Goal: Task Accomplishment & Management: Use online tool/utility

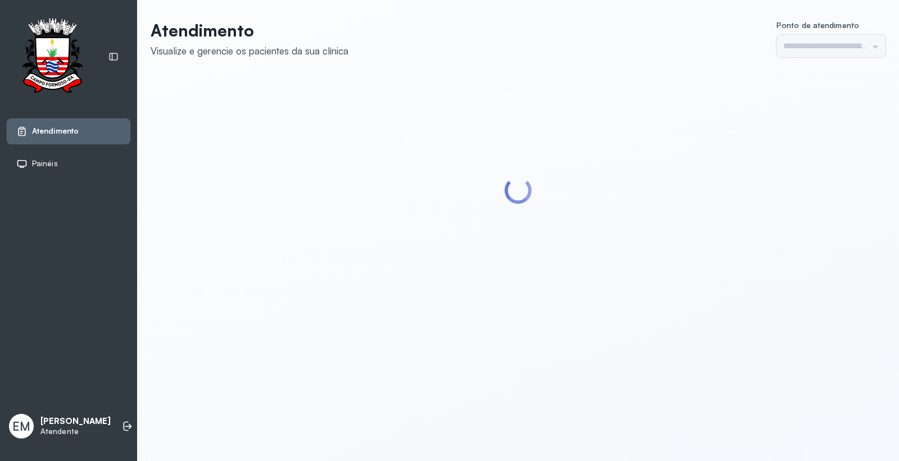
type input "*********"
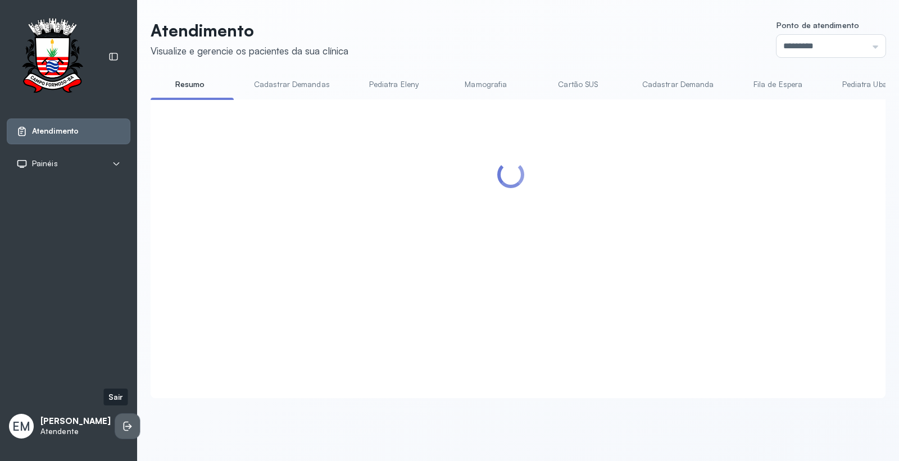
click at [115, 423] on li at bounding box center [127, 426] width 25 height 25
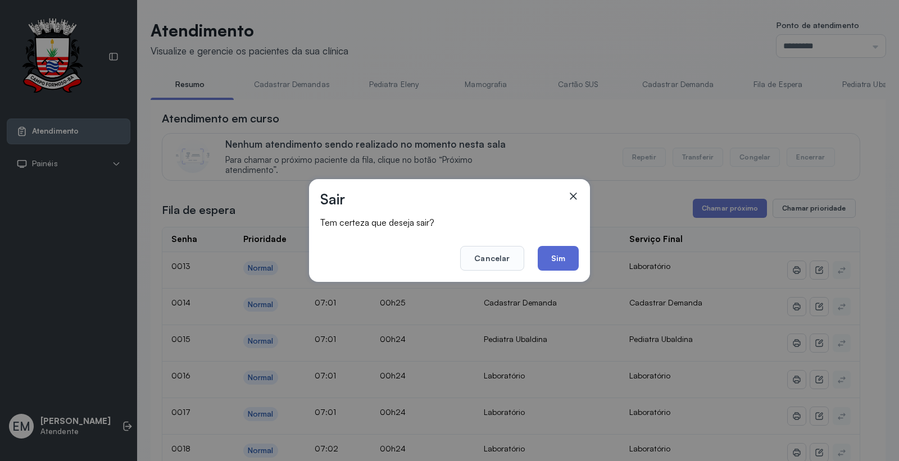
click at [566, 255] on button "Sim" at bounding box center [558, 258] width 41 height 25
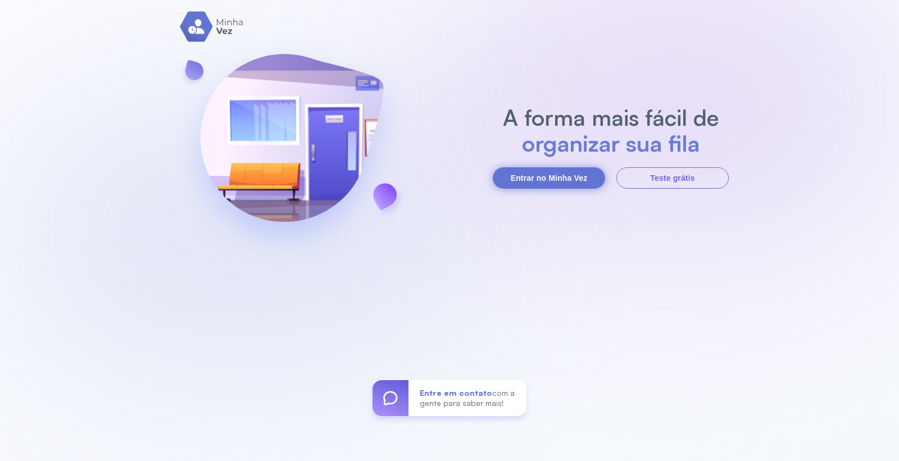
click at [594, 182] on button "Entrar no Minha Vez" at bounding box center [549, 177] width 112 height 21
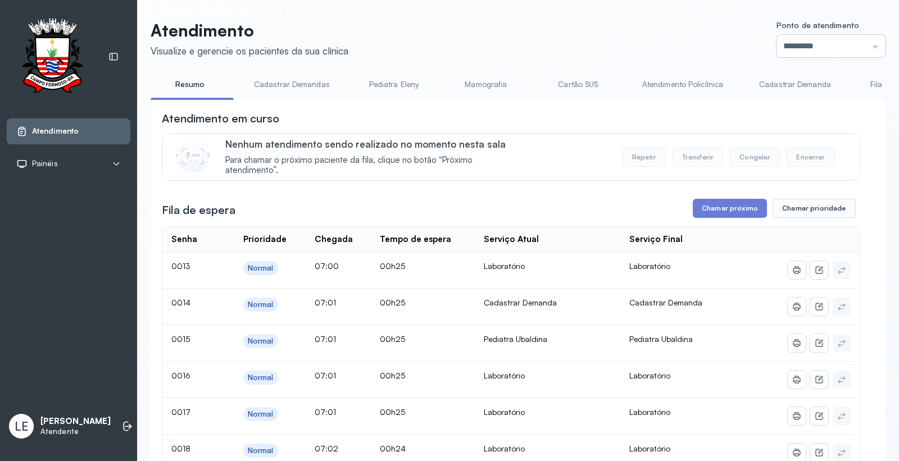
click at [790, 40] on input "*********" at bounding box center [831, 46] width 109 height 22
type input "*********"
click at [746, 203] on button "Chamar próximo" at bounding box center [730, 208] width 74 height 19
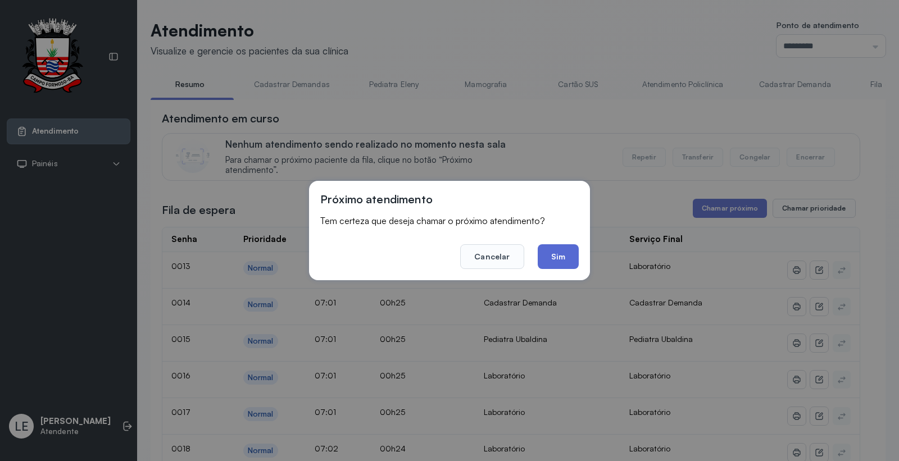
click at [563, 256] on button "Sim" at bounding box center [558, 256] width 41 height 25
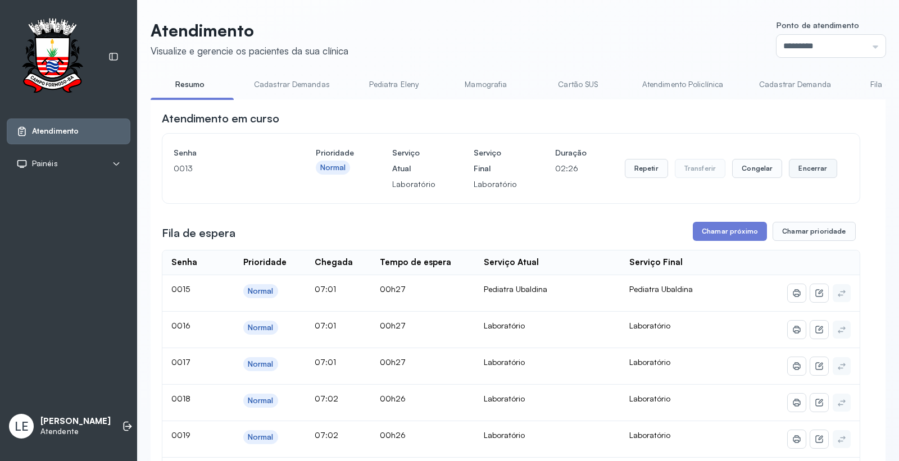
click at [803, 176] on button "Encerrar" at bounding box center [813, 168] width 48 height 19
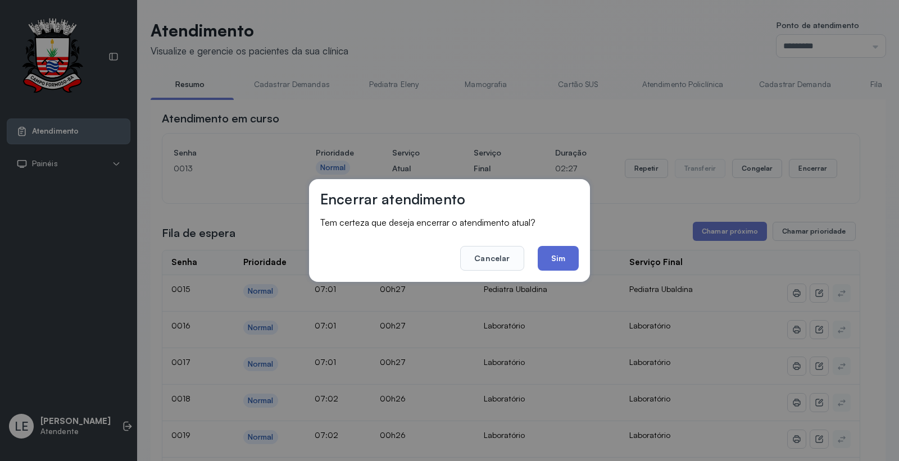
click at [569, 253] on button "Sim" at bounding box center [558, 258] width 41 height 25
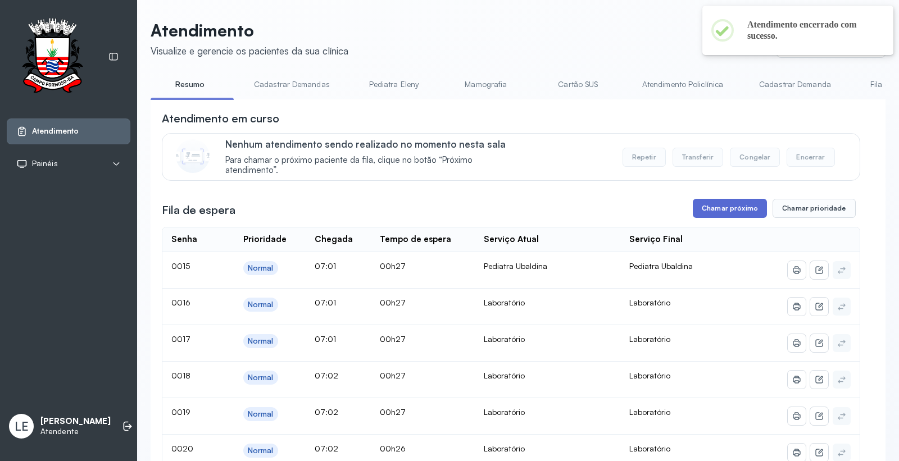
click at [723, 212] on button "Chamar próximo" at bounding box center [730, 208] width 74 height 19
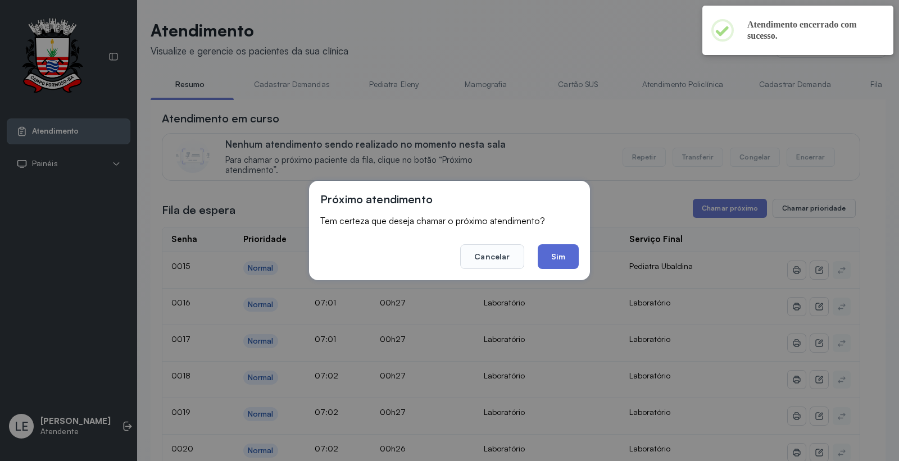
click at [562, 247] on button "Sim" at bounding box center [558, 256] width 41 height 25
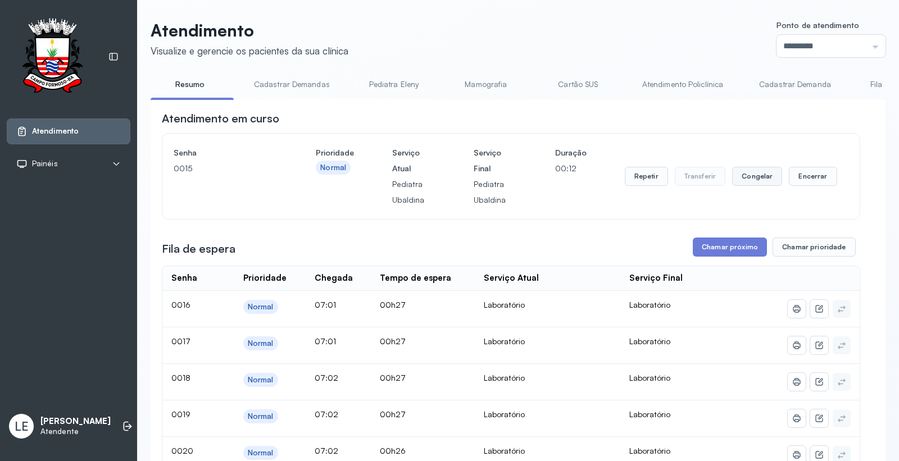
click at [774, 179] on button "Congelar" at bounding box center [757, 176] width 50 height 19
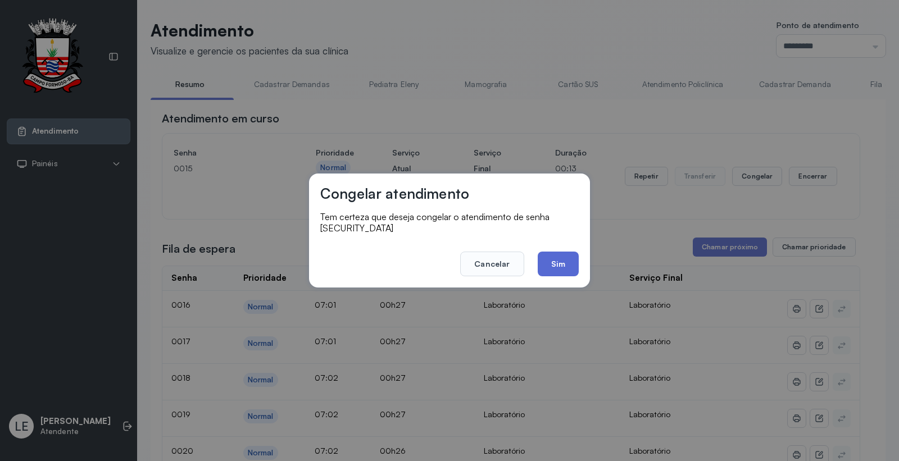
click at [572, 263] on button "Sim" at bounding box center [558, 264] width 41 height 25
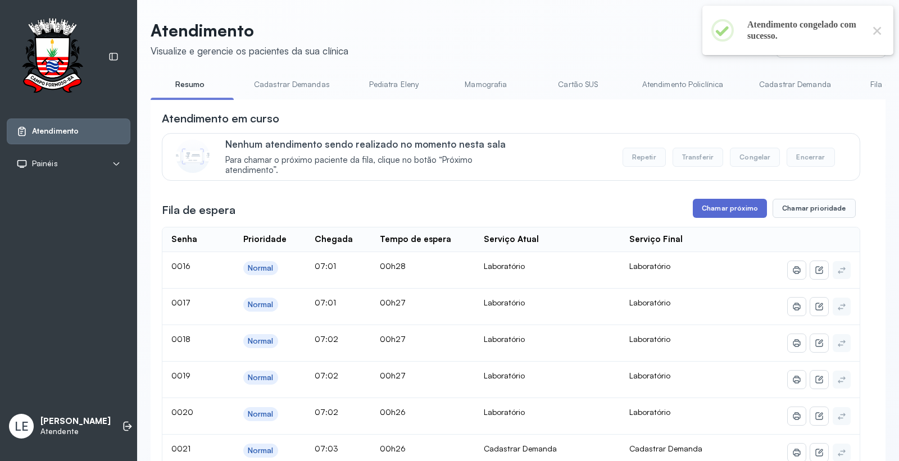
click at [703, 207] on button "Chamar próximo" at bounding box center [730, 208] width 74 height 19
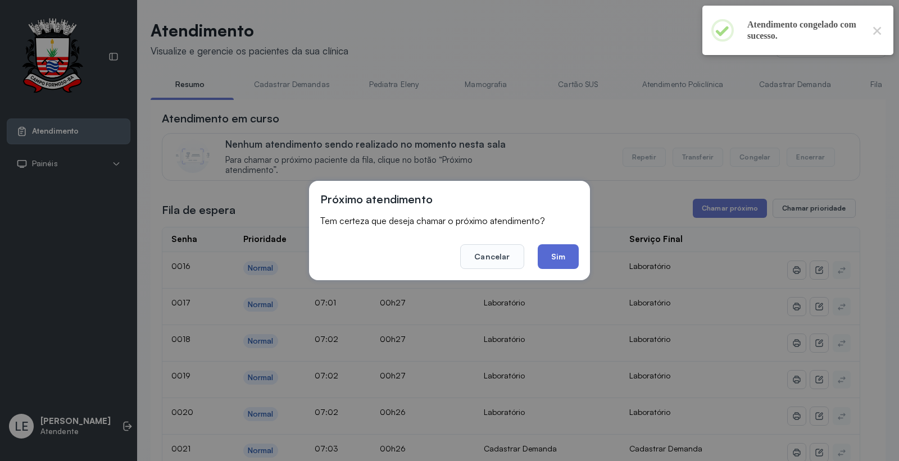
click at [574, 250] on button "Sim" at bounding box center [558, 256] width 41 height 25
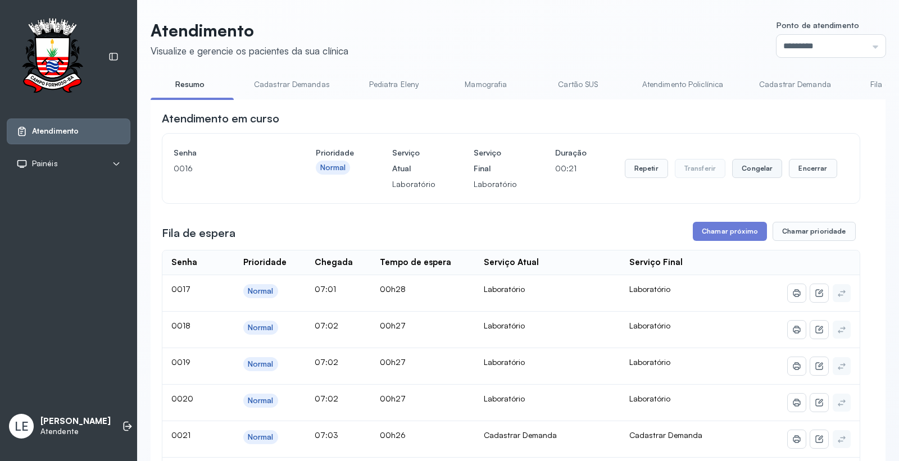
click at [749, 171] on button "Congelar" at bounding box center [757, 168] width 50 height 19
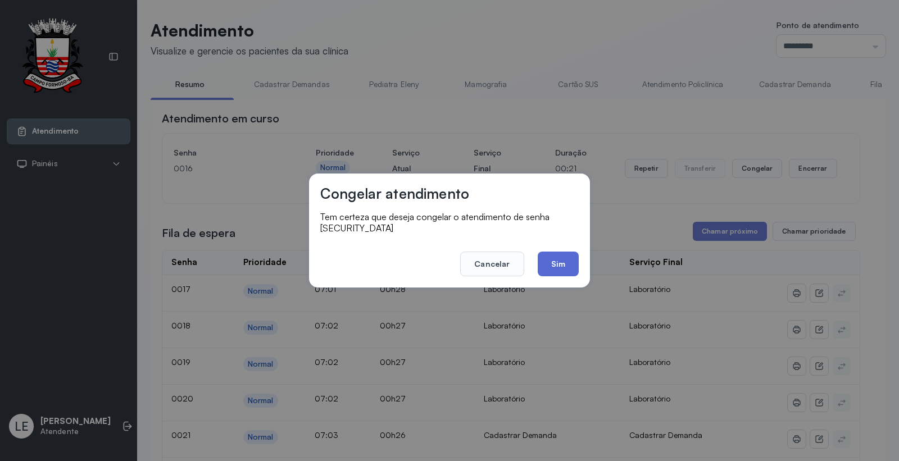
click at [574, 257] on button "Sim" at bounding box center [558, 264] width 41 height 25
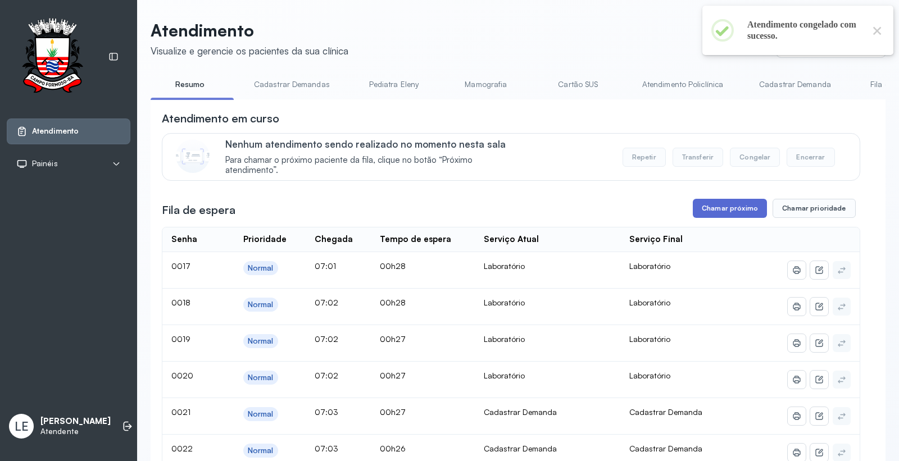
click at [732, 215] on button "Chamar próximo" at bounding box center [730, 208] width 74 height 19
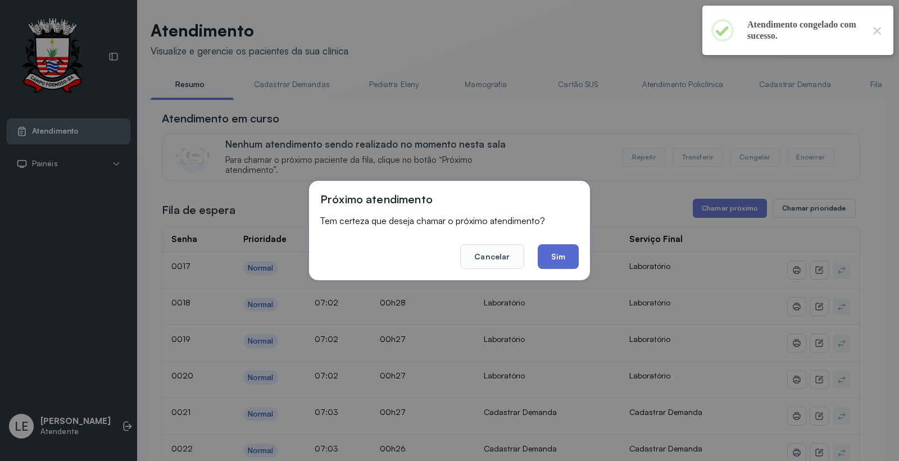
click at [573, 256] on button "Sim" at bounding box center [558, 256] width 41 height 25
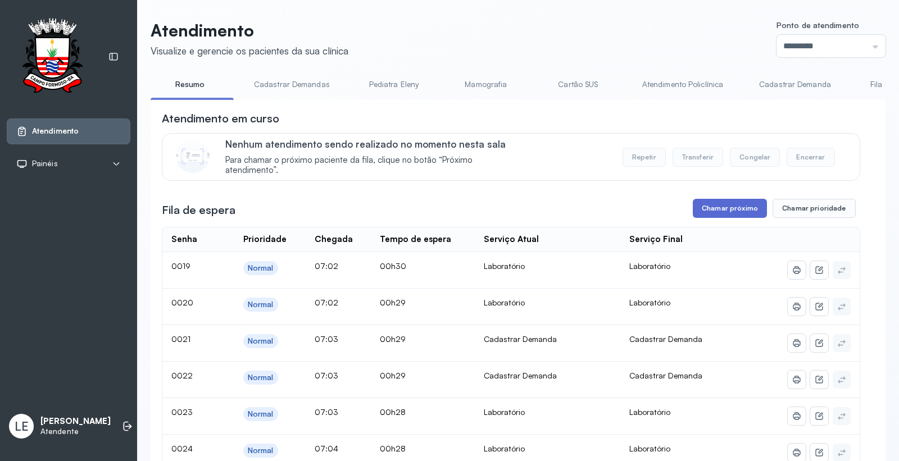
click at [705, 210] on button "Chamar próximo" at bounding box center [730, 208] width 74 height 19
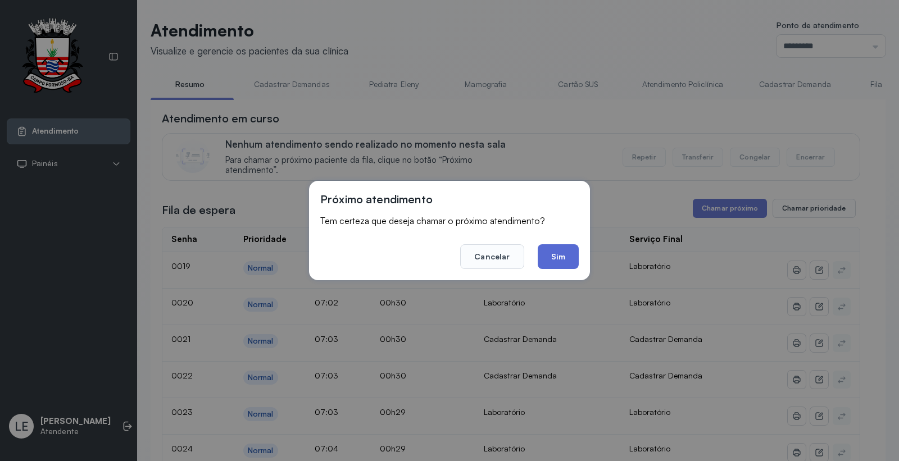
click at [555, 246] on button "Sim" at bounding box center [558, 256] width 41 height 25
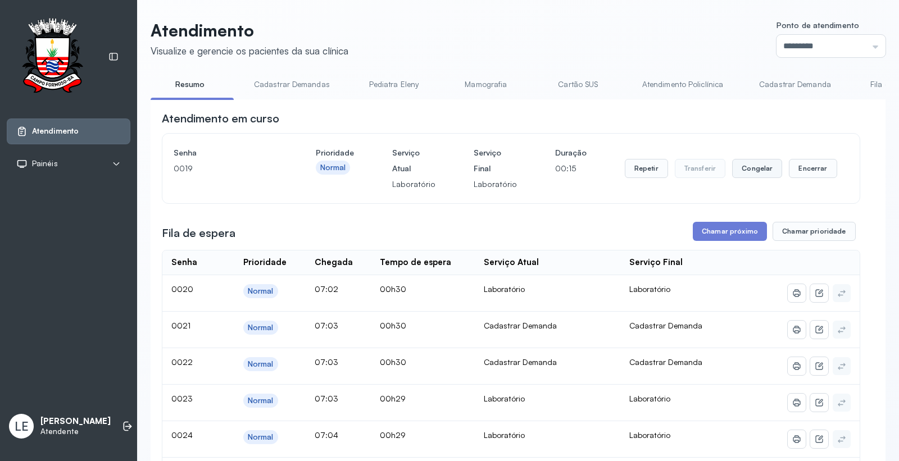
click at [744, 172] on button "Congelar" at bounding box center [757, 168] width 50 height 19
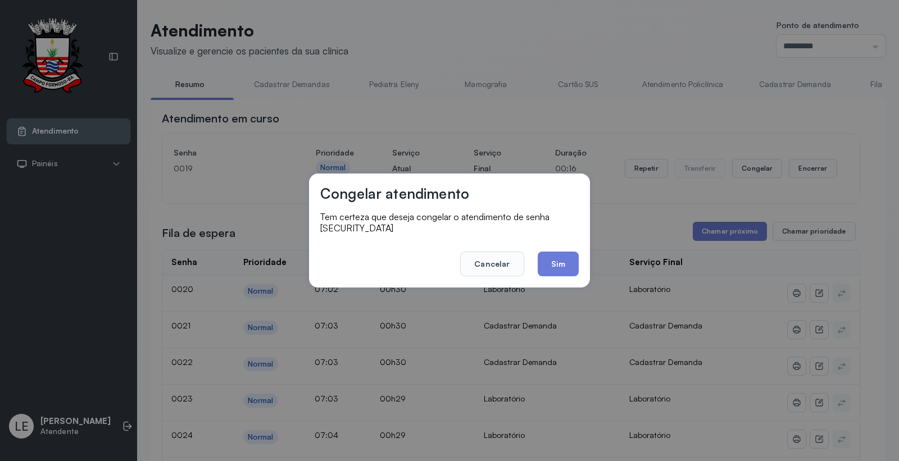
click at [579, 255] on div "Congelar atendimento Tem certeza que deseja congelar o atendimento de senha 001…" at bounding box center [449, 231] width 281 height 114
click at [565, 259] on button "Sim" at bounding box center [558, 264] width 41 height 25
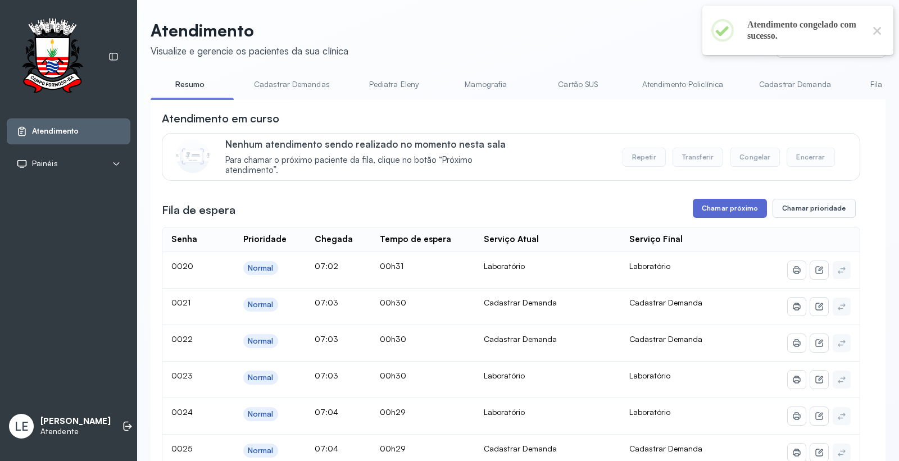
click at [726, 211] on button "Chamar próximo" at bounding box center [730, 208] width 74 height 19
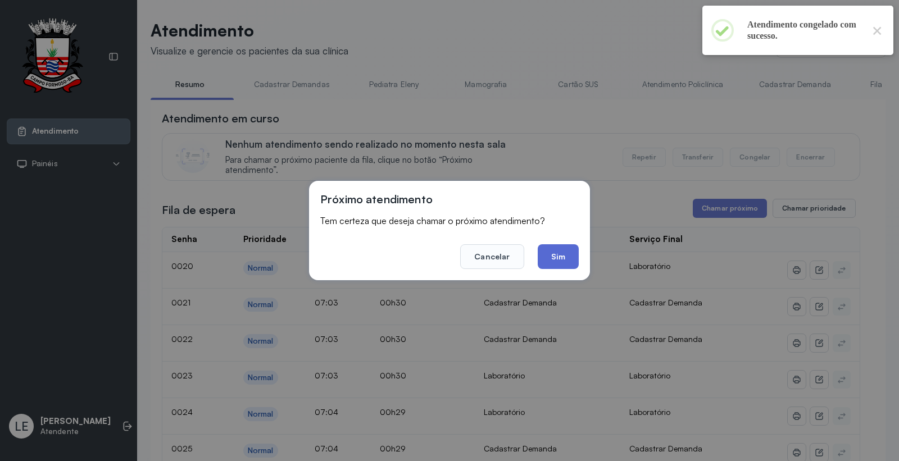
click at [559, 261] on button "Sim" at bounding box center [558, 256] width 41 height 25
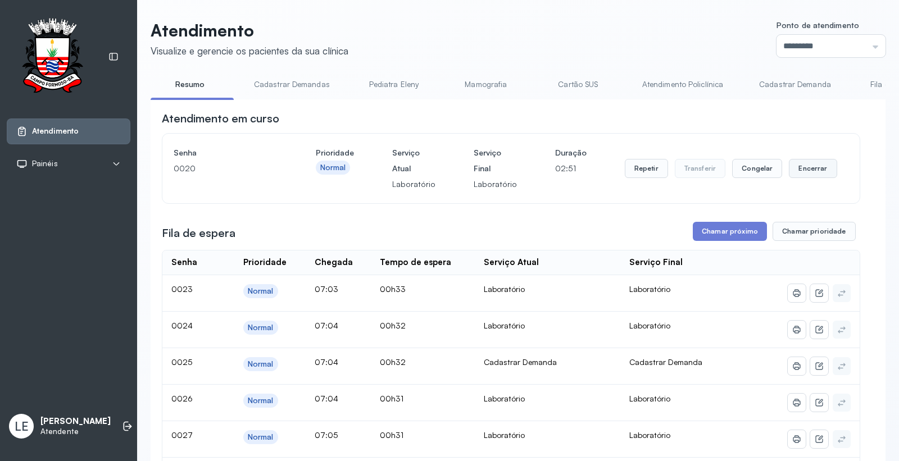
click at [804, 170] on button "Encerrar" at bounding box center [813, 168] width 48 height 19
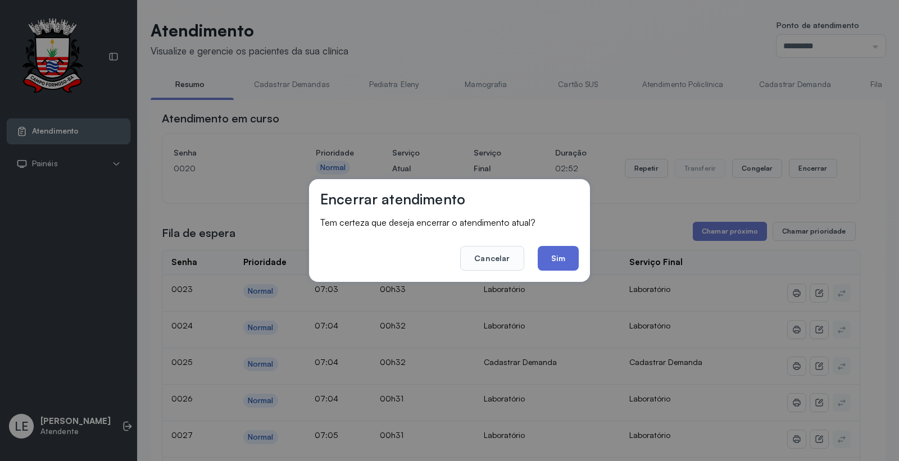
click at [555, 253] on button "Sim" at bounding box center [558, 258] width 41 height 25
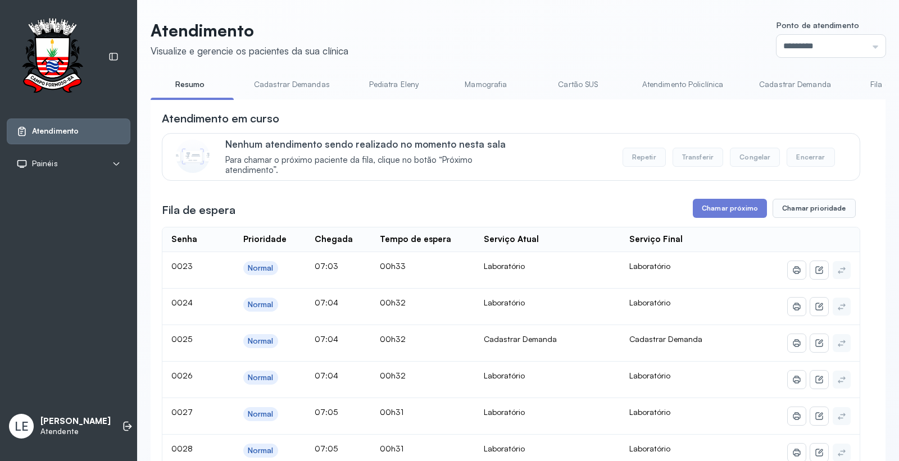
click at [670, 80] on link "Atendimento Policlínica" at bounding box center [682, 84] width 103 height 19
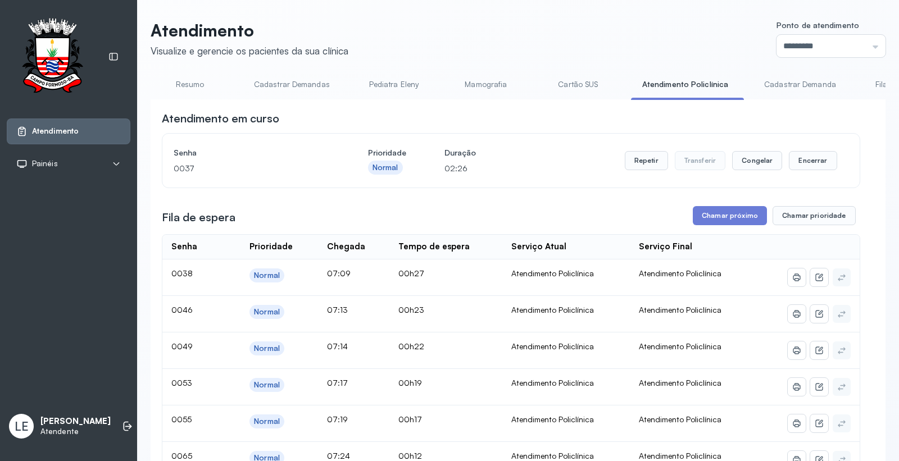
click at [188, 78] on link "Resumo" at bounding box center [190, 84] width 79 height 19
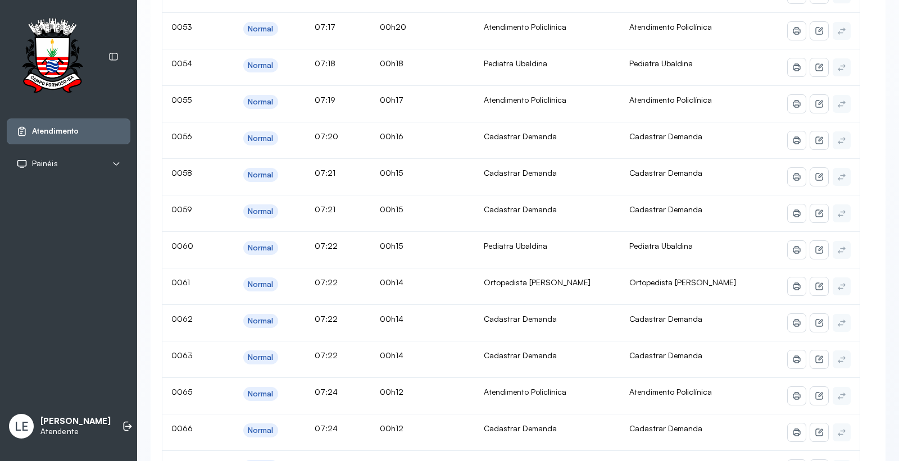
scroll to position [728, 0]
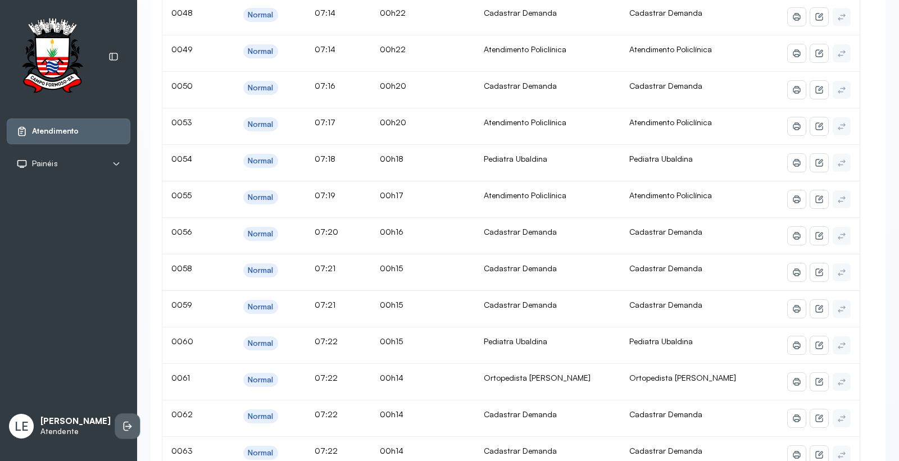
click at [124, 425] on li at bounding box center [127, 426] width 25 height 25
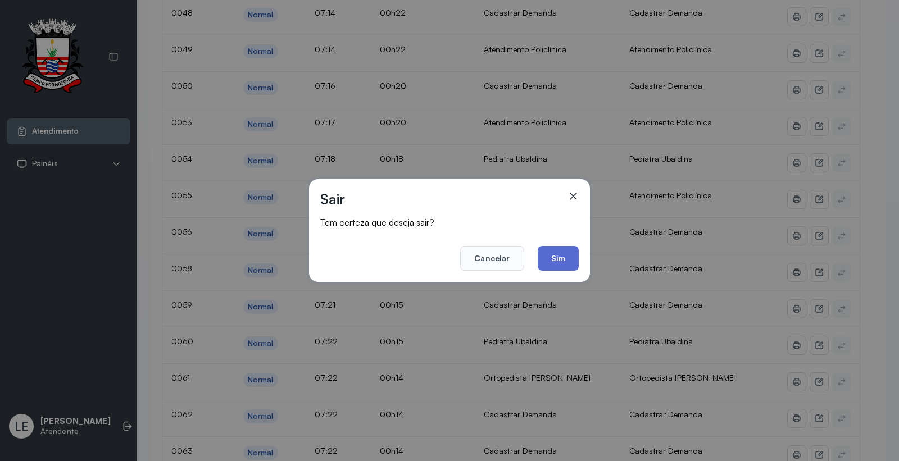
click at [555, 260] on button "Sim" at bounding box center [558, 258] width 41 height 25
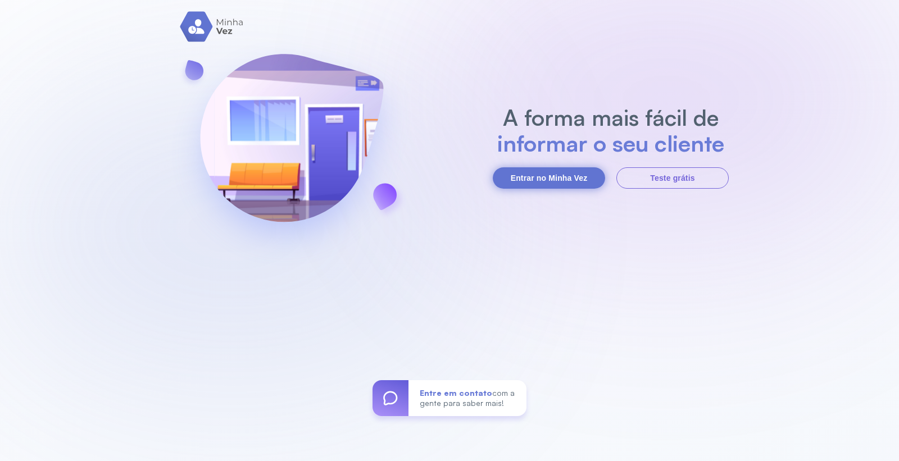
click at [565, 174] on button "Entrar no Minha Vez" at bounding box center [549, 177] width 112 height 21
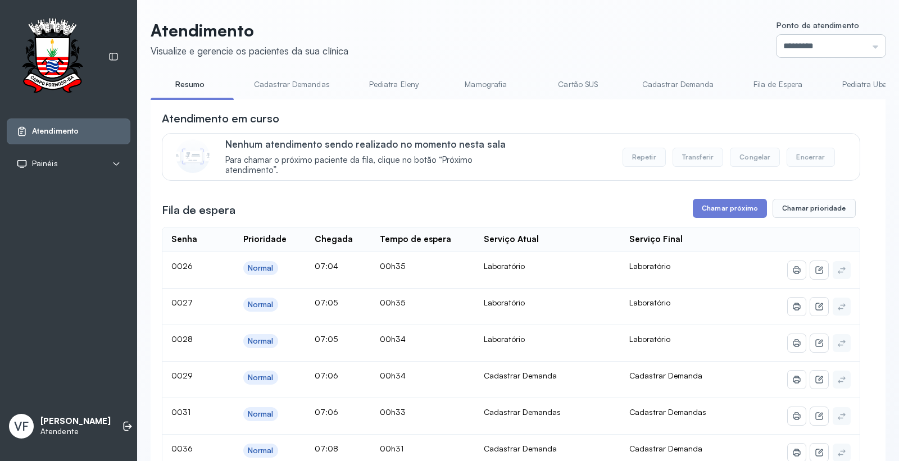
click at [777, 41] on input "*********" at bounding box center [831, 46] width 109 height 22
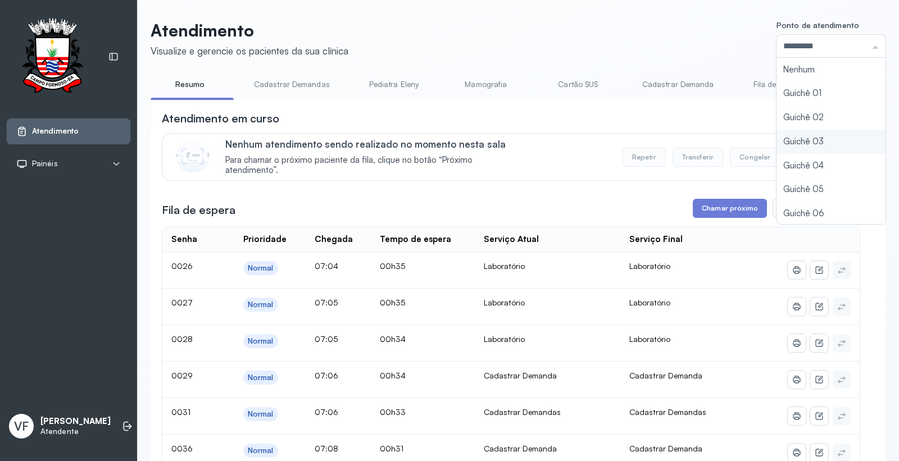
type input "*********"
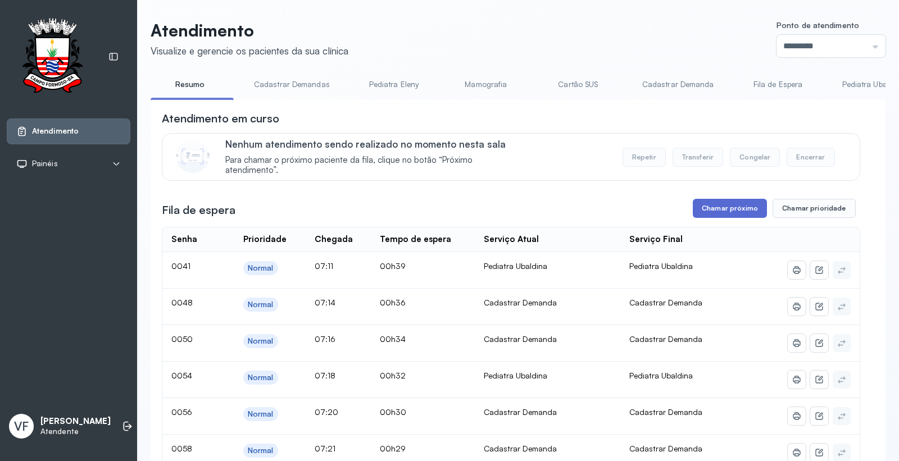
click at [718, 206] on button "Chamar próximo" at bounding box center [730, 208] width 74 height 19
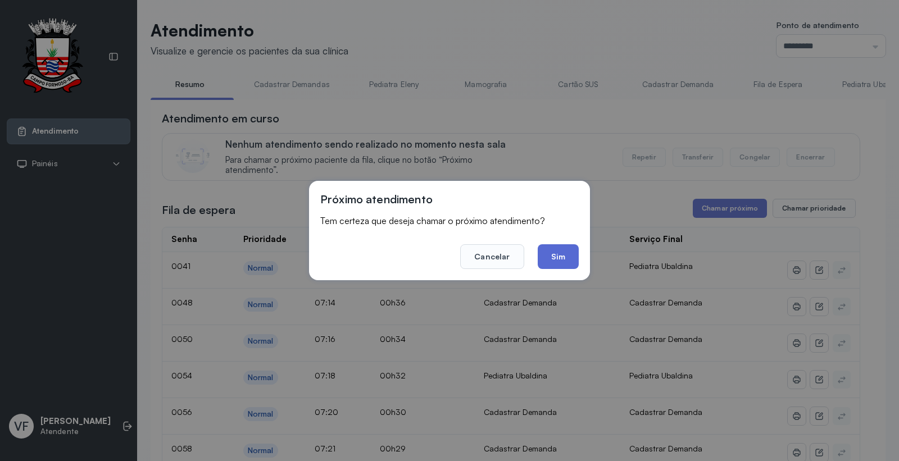
click at [561, 250] on button "Sim" at bounding box center [558, 256] width 41 height 25
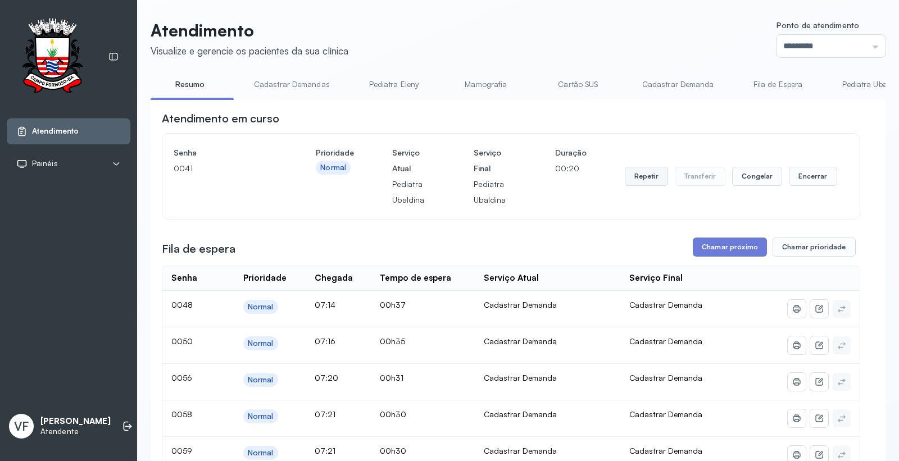
click at [635, 180] on button "Repetir" at bounding box center [646, 176] width 43 height 19
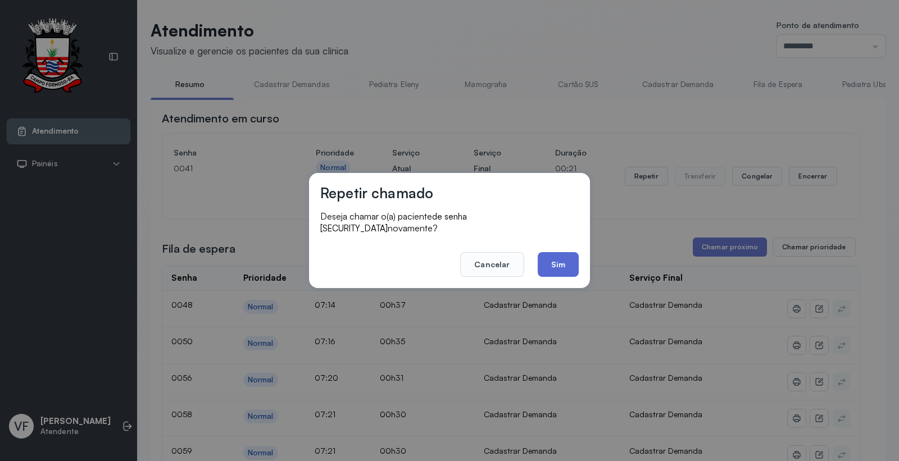
click at [560, 253] on button "Sim" at bounding box center [558, 264] width 41 height 25
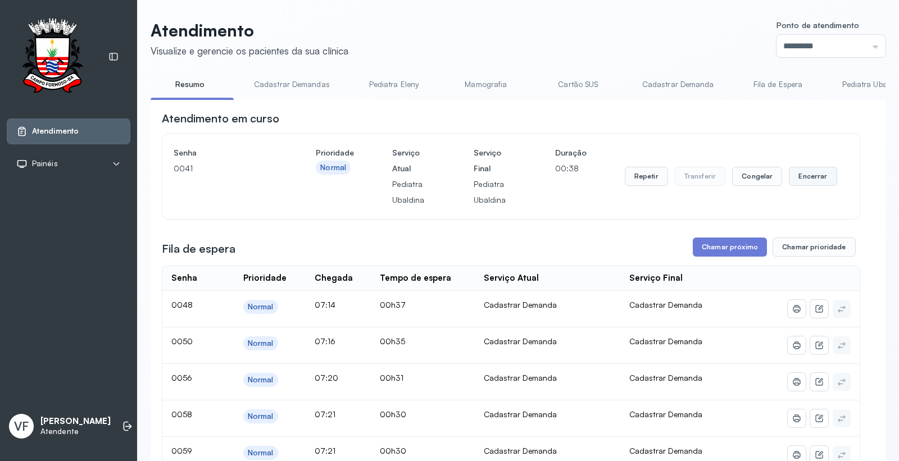
click at [808, 175] on button "Encerrar" at bounding box center [813, 176] width 48 height 19
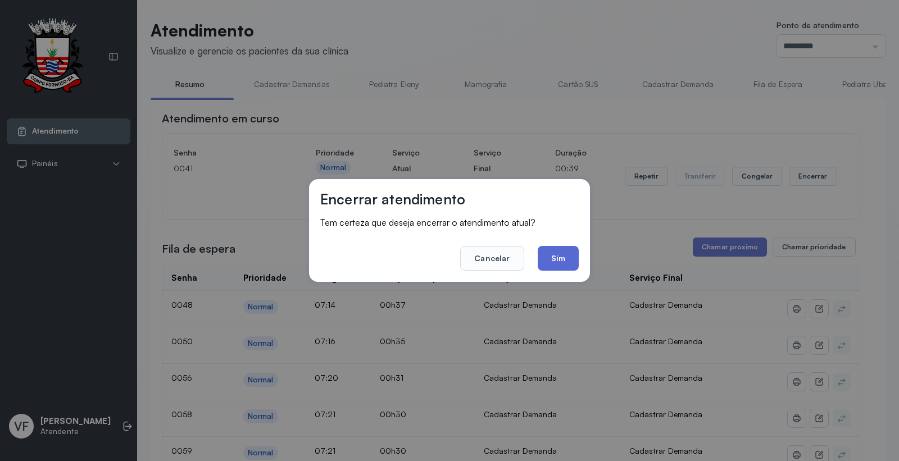
click at [553, 257] on button "Sim" at bounding box center [558, 258] width 41 height 25
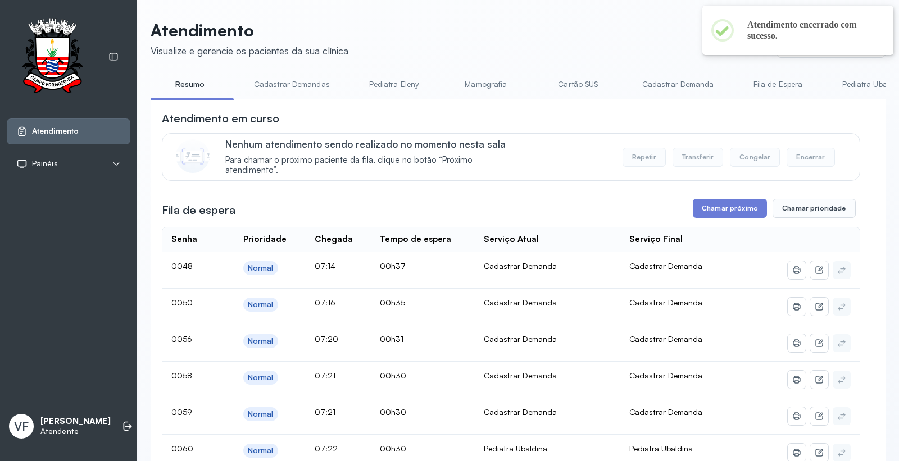
click at [723, 209] on button "Chamar próximo" at bounding box center [730, 208] width 74 height 19
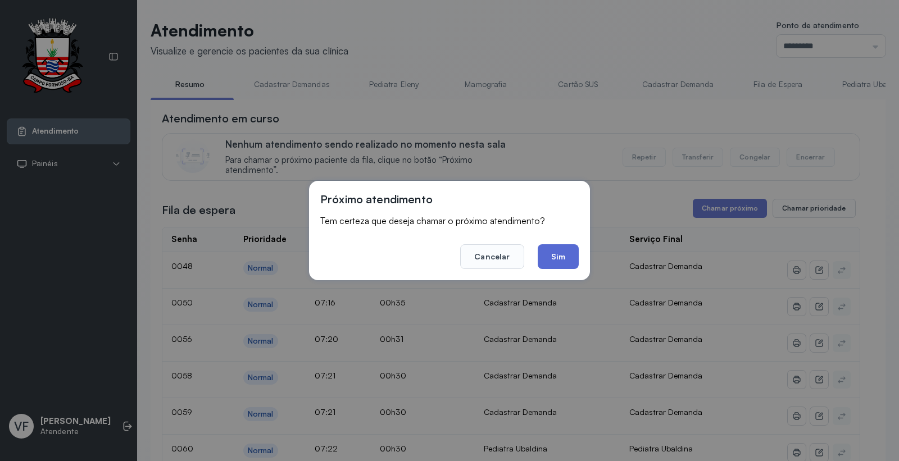
click at [551, 253] on button "Sim" at bounding box center [558, 256] width 41 height 25
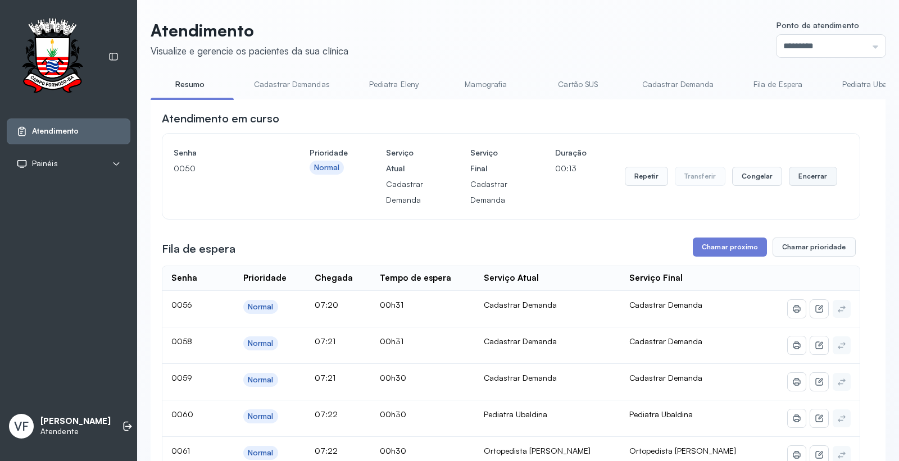
click at [802, 177] on button "Encerrar" at bounding box center [813, 176] width 48 height 19
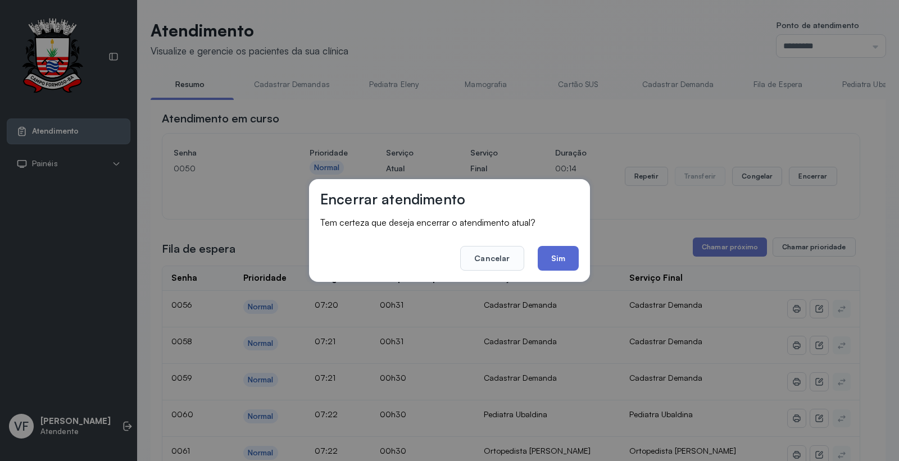
click at [555, 251] on button "Sim" at bounding box center [558, 258] width 41 height 25
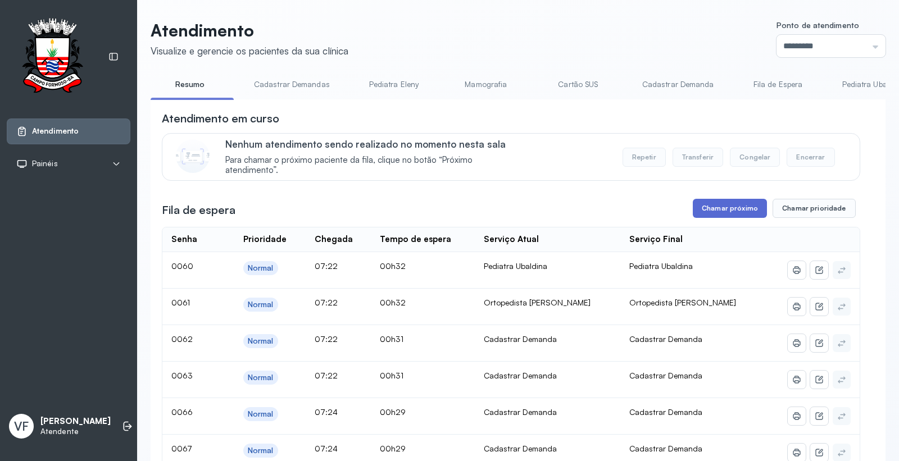
click at [718, 209] on button "Chamar próximo" at bounding box center [730, 208] width 74 height 19
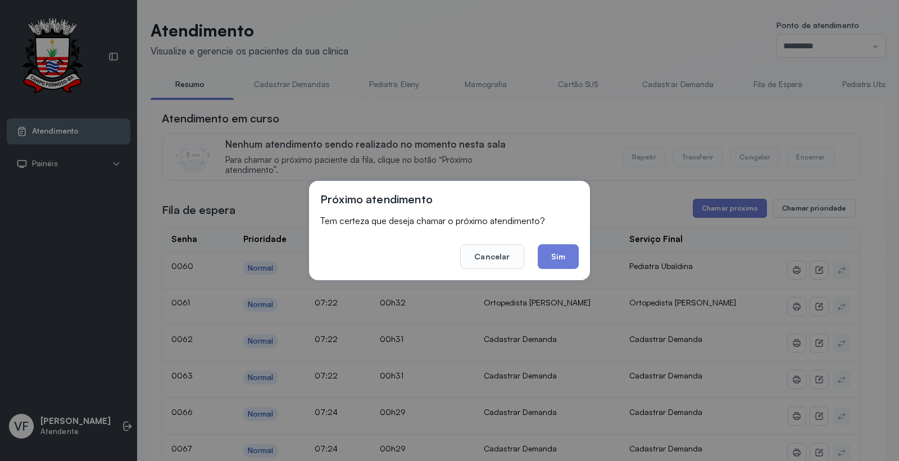
click at [561, 250] on button "Sim" at bounding box center [558, 256] width 41 height 25
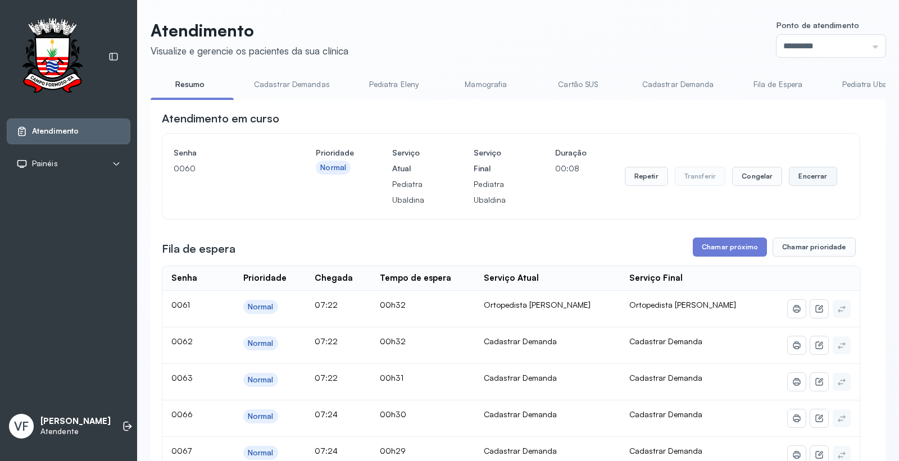
click at [807, 179] on button "Encerrar" at bounding box center [813, 176] width 48 height 19
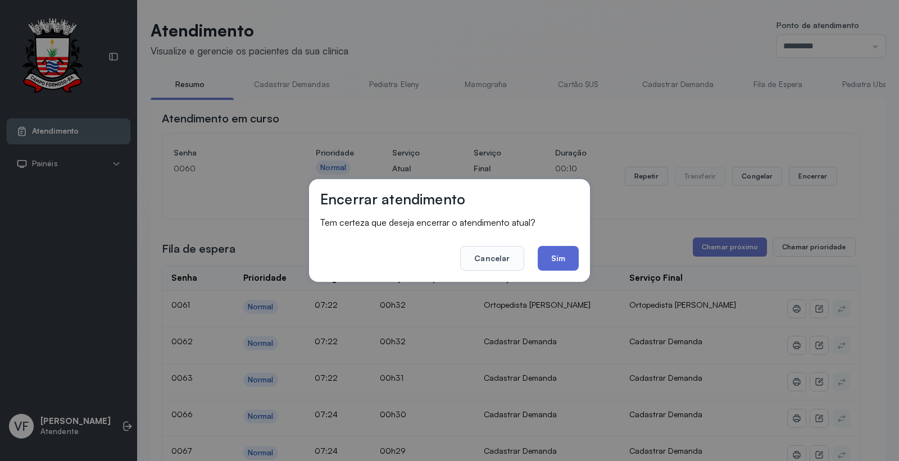
click at [556, 256] on button "Sim" at bounding box center [558, 258] width 41 height 25
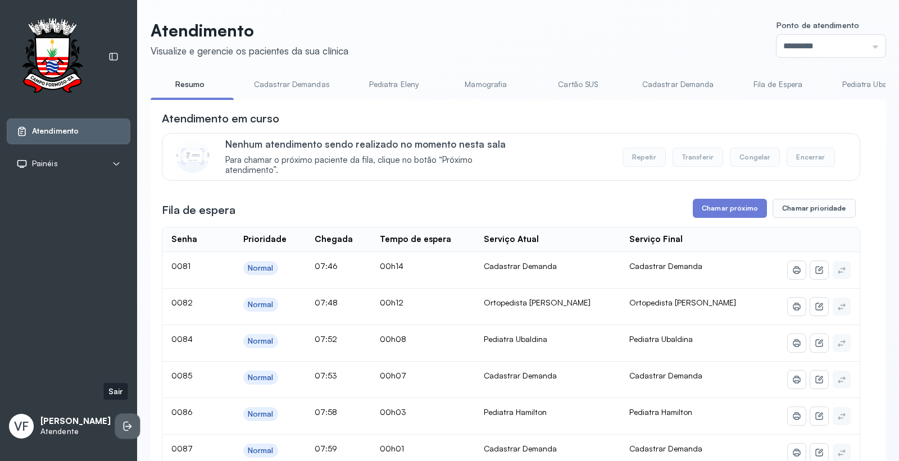
click at [115, 424] on li at bounding box center [127, 426] width 25 height 25
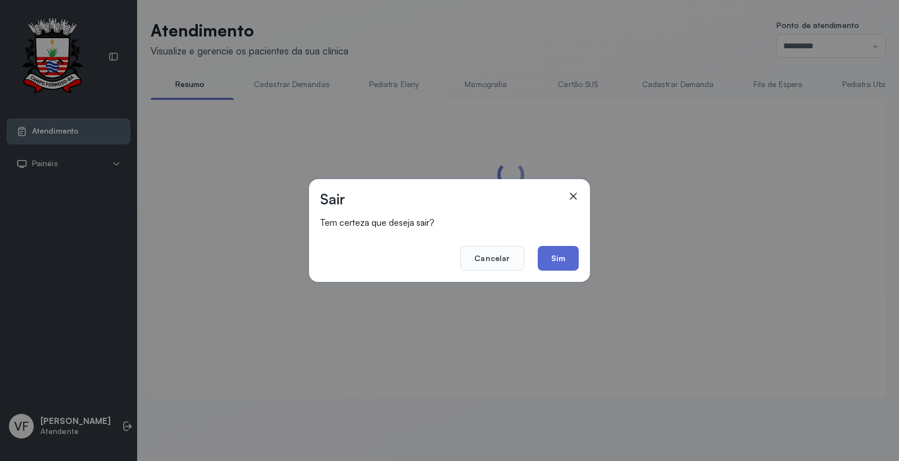
drag, startPoint x: 560, startPoint y: 260, endPoint x: 566, endPoint y: 257, distance: 6.6
click at [563, 260] on button "Sim" at bounding box center [558, 258] width 41 height 25
